Goal: Complete application form: Complete application form

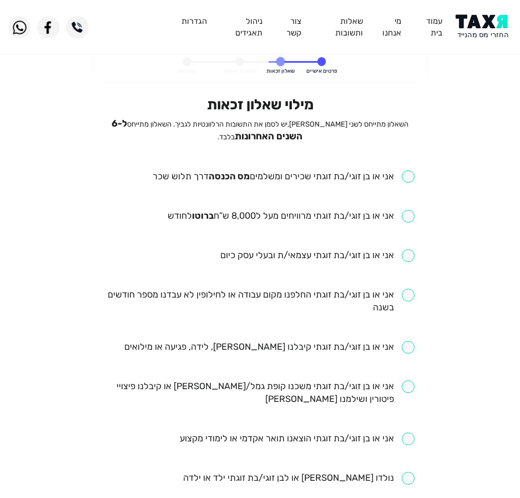
click at [316, 175] on input "checkbox" at bounding box center [284, 176] width 262 height 13
checkbox input "true"
click at [330, 223] on li "אני או בן זוגי/בת זוגתי מרוויחים מעל ל8,000 ש”ח ברוטו לחודש" at bounding box center [259, 216] width 309 height 13
click at [347, 216] on input "checkbox" at bounding box center [291, 216] width 247 height 13
checkbox input "true"
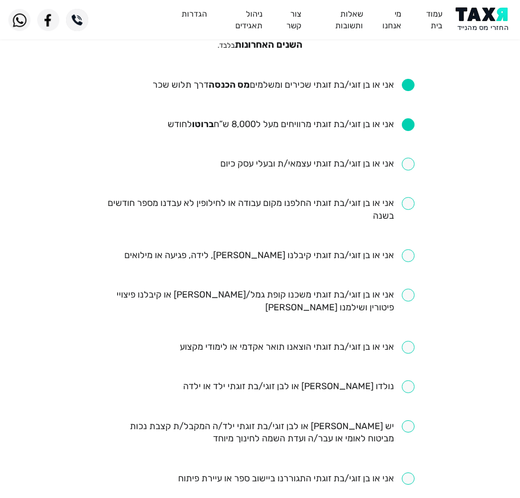
scroll to position [111, 0]
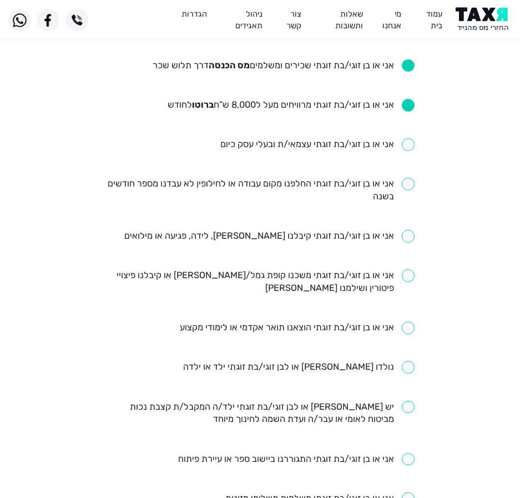
click at [279, 187] on input "checkbox" at bounding box center [259, 191] width 309 height 26
checkbox input "true"
click at [295, 234] on input "checkbox" at bounding box center [269, 236] width 290 height 13
checkbox input "true"
click at [297, 278] on input "checkbox" at bounding box center [259, 282] width 309 height 26
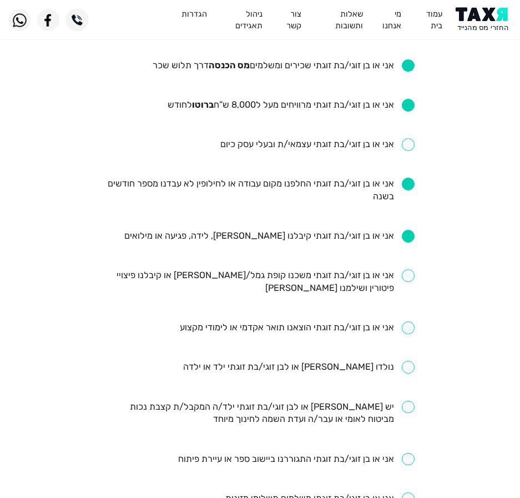
checkbox input "true"
click at [289, 332] on input "checkbox" at bounding box center [297, 327] width 235 height 13
checkbox input "true"
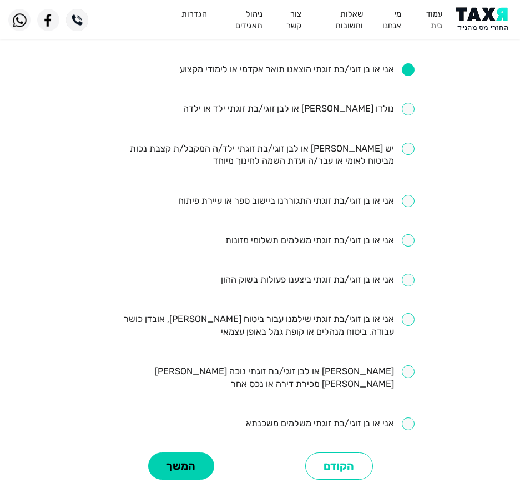
scroll to position [389, 0]
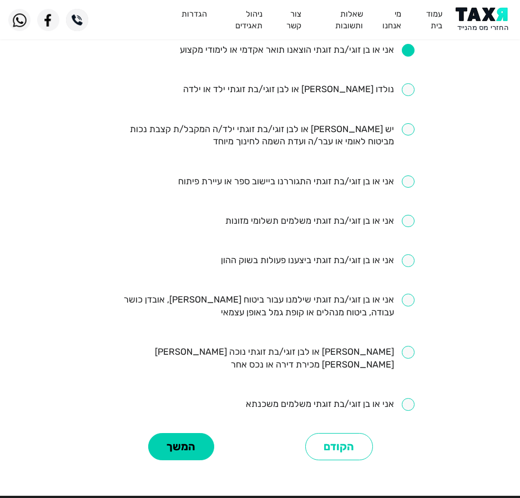
click at [319, 398] on input "checkbox" at bounding box center [330, 404] width 169 height 13
checkbox input "true"
click at [306, 286] on ul "אני או בן זוגי/בת זוגתי שכירים ומשלמים מס הכנסה דרך תלוש שכר אני או בן זוגי/בת …" at bounding box center [259, 97] width 309 height 630
click at [309, 291] on ul "אני או בן זוגי/בת זוגתי שכירים ומשלמים מס הכנסה דרך תלוש שכר אני או בן זוגי/בת …" at bounding box center [259, 97] width 309 height 630
click at [309, 302] on input "checkbox" at bounding box center [259, 307] width 309 height 26
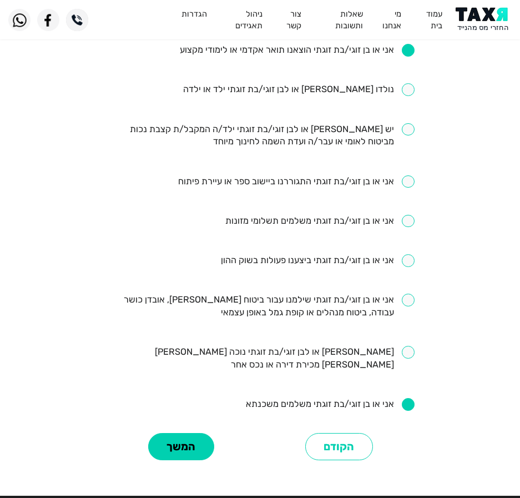
checkbox input "true"
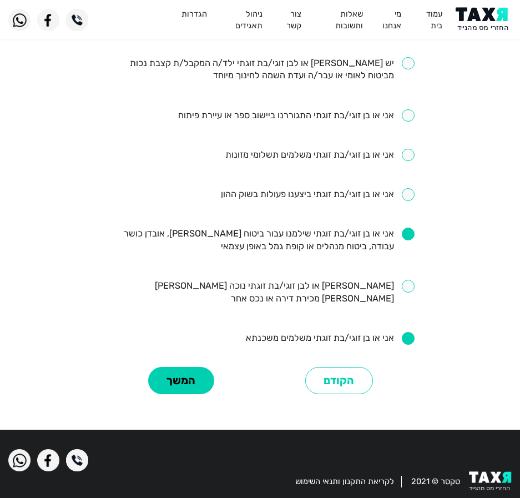
scroll to position [455, 0]
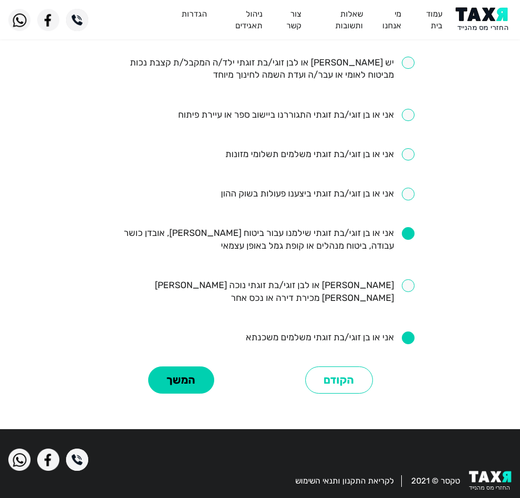
click at [189, 346] on div "מילוי שאלון זכאות השאלון מתייחס לשני בני הזוג, יש לסמן את התשובות הרלוונטיות לג…" at bounding box center [260, 18] width 326 height 755
click at [187, 366] on button "המשך" at bounding box center [181, 379] width 66 height 27
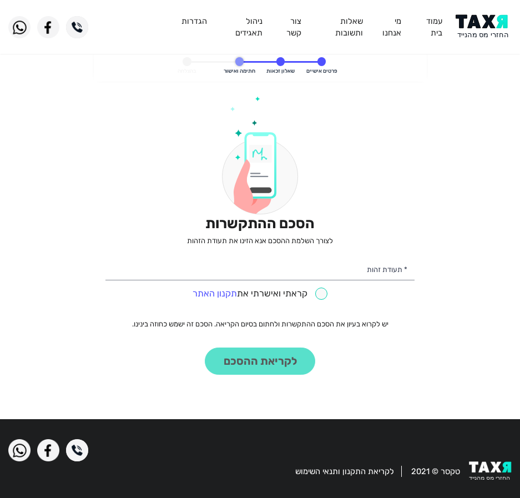
click at [295, 236] on p "לצורך השלמת ההסכם אנא הזינו את תעודת הזהות" at bounding box center [259, 241] width 309 height 10
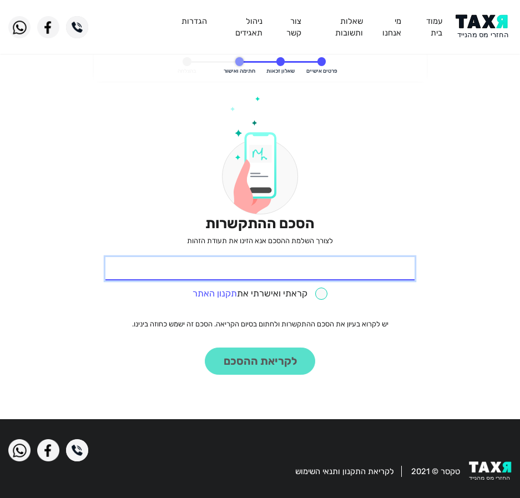
click at [289, 258] on input "* תעודת זהות" at bounding box center [259, 268] width 309 height 23
type input "057465817"
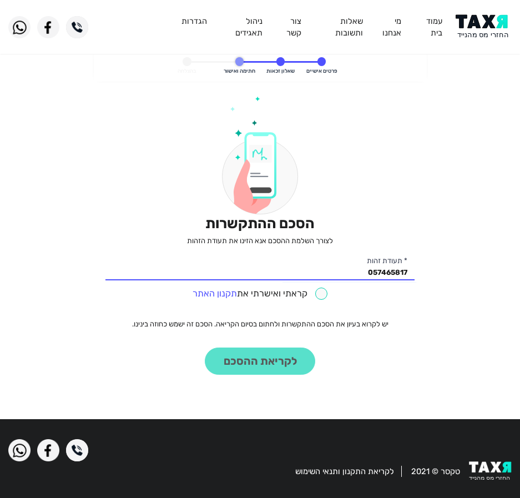
click at [269, 291] on input "checkbox" at bounding box center [260, 293] width 135 height 13
checkbox input "true"
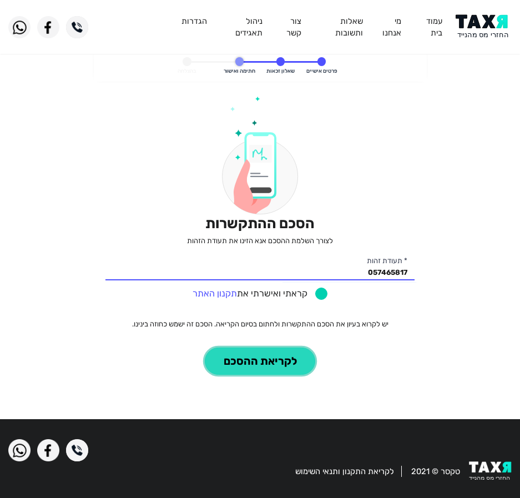
click at [261, 361] on button "לקריאת ההסכם" at bounding box center [260, 360] width 110 height 27
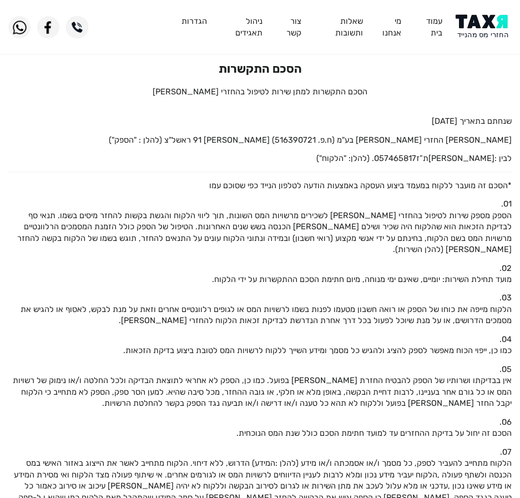
click at [463, 15] on img at bounding box center [484, 26] width 56 height 25
click at [315, 85] on div "הסכם התקשרות הסכם התקשרות למתן שירות לטיפול בהחזרי מס" at bounding box center [259, 80] width 503 height 36
click at [420, 88] on p "הסכם התקשרות למתן שירות לטיפול בהחזרי מס" at bounding box center [259, 91] width 503 height 11
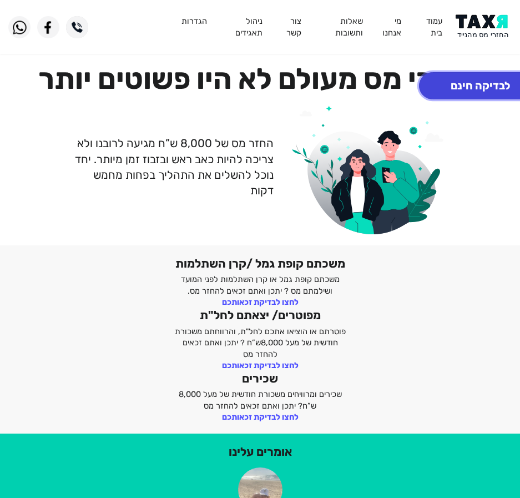
click at [498, 92] on button "לבדיקה חינם" at bounding box center [480, 85] width 123 height 27
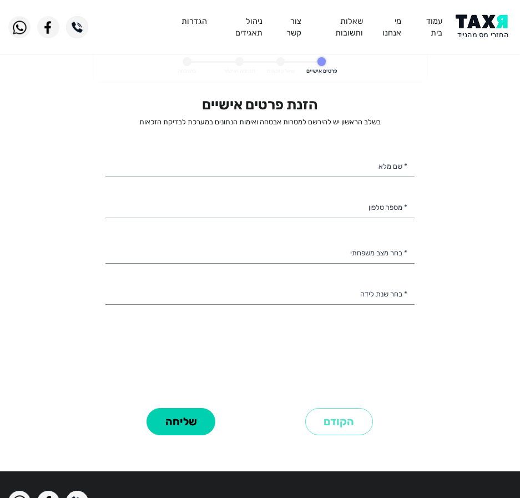
select select
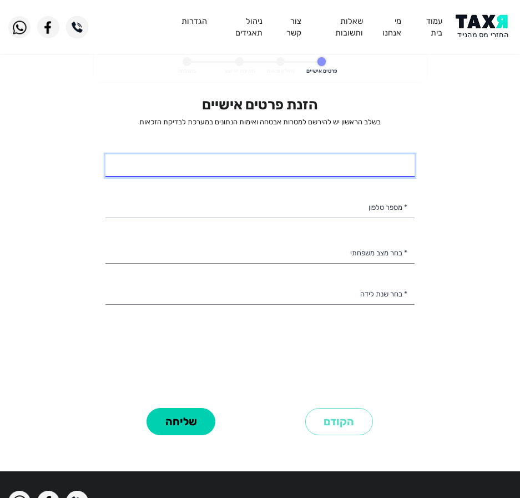
click at [243, 170] on input "* שם מלא" at bounding box center [259, 165] width 309 height 23
click at [282, 170] on input "* שם מלא" at bounding box center [259, 165] width 309 height 23
type input "[PERSON_NAME]"
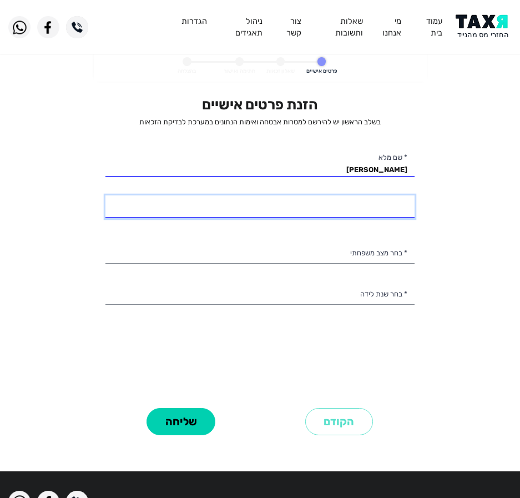
click at [345, 204] on input "* מספר טלפון" at bounding box center [259, 206] width 309 height 23
type input "054-6865276"
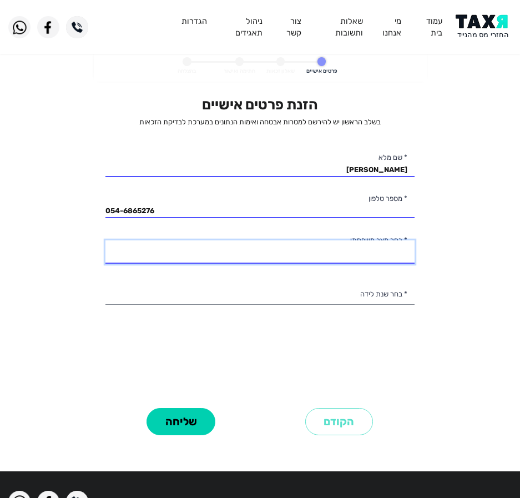
click at [337, 256] on select "רווק/ה נשוי/[PERSON_NAME]/ה אלמן/נה" at bounding box center [259, 251] width 309 height 23
select select "2: Married"
click at [105, 240] on select "רווק/ה נשוי/[PERSON_NAME]/ה אלמן/נה" at bounding box center [259, 251] width 309 height 23
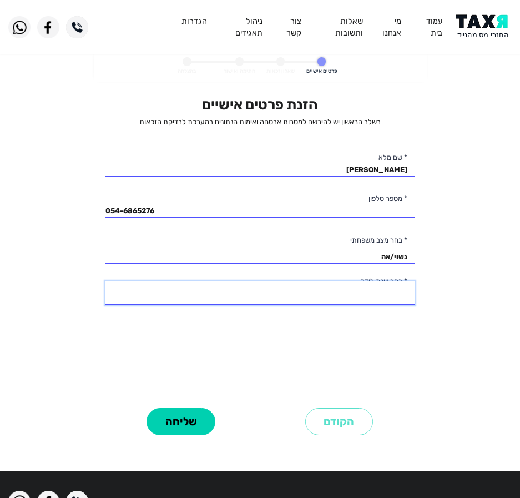
click at [334, 290] on select "2003 2002 2001 2000 1999 1998 1997 1996 1995 1994 1993 1992 1991 1990 1989 1988…" at bounding box center [259, 292] width 309 height 23
select select "7: 1997"
click at [105, 281] on select "2003 2002 2001 2000 1999 1998 1997 1996 1995 1994 1993 1992 1991 1990 1989 1988…" at bounding box center [259, 292] width 309 height 23
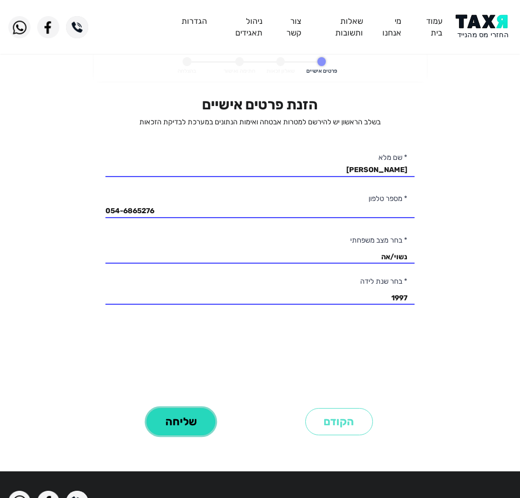
click at [182, 416] on button "שליחה" at bounding box center [181, 421] width 69 height 27
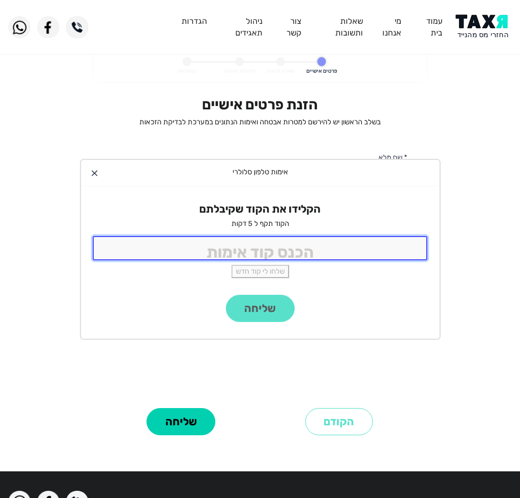
click at [221, 251] on input "tel" at bounding box center [260, 248] width 335 height 24
type input "9988"
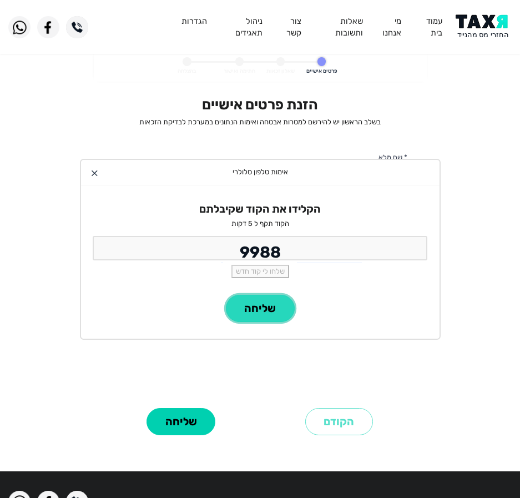
click at [272, 305] on button "שליחה" at bounding box center [260, 308] width 69 height 27
